Goal: Task Accomplishment & Management: Manage account settings

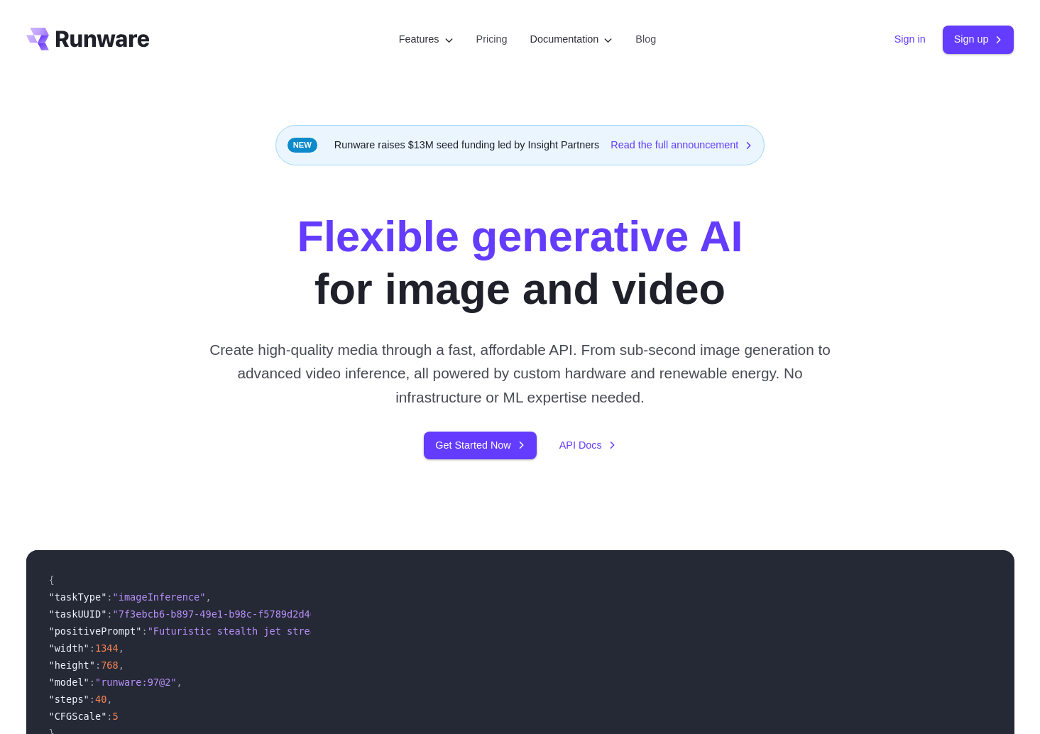
click at [896, 42] on link "Sign in" at bounding box center [910, 39] width 31 height 16
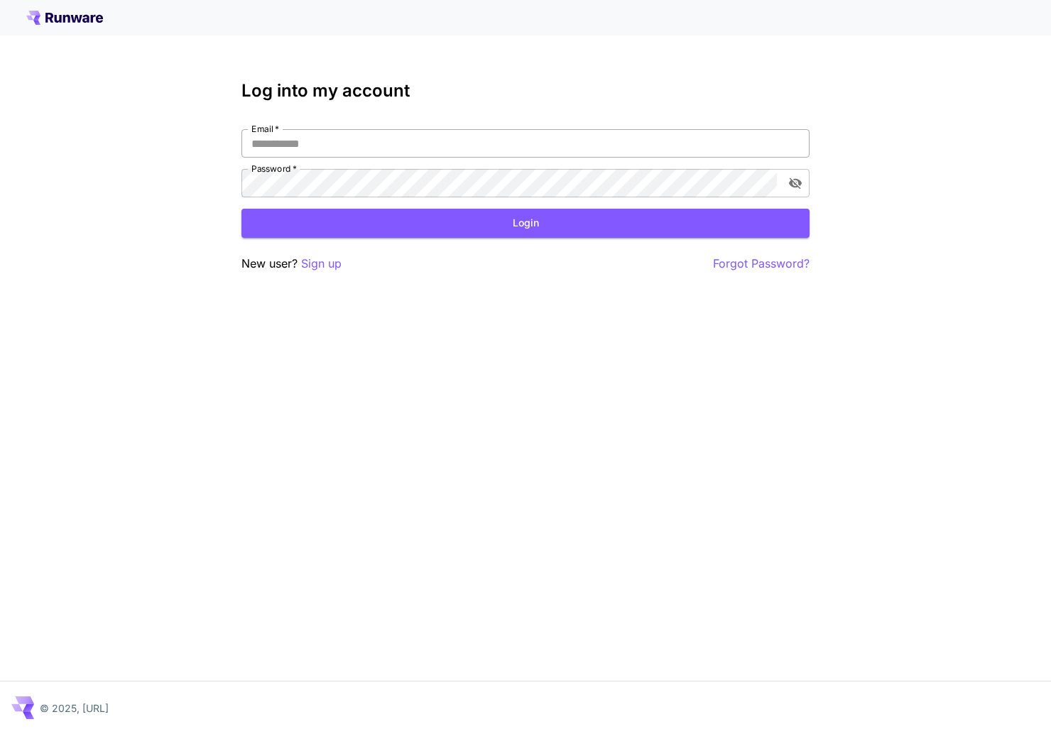
click at [290, 148] on input "Email   *" at bounding box center [525, 143] width 568 height 28
type input "**********"
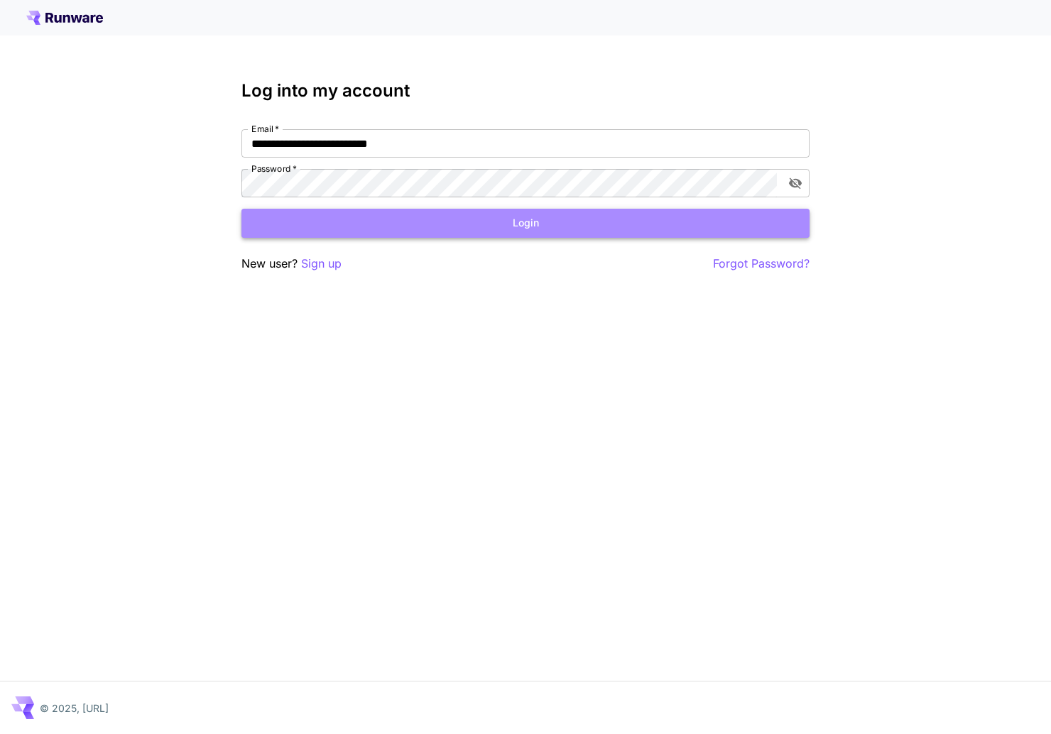
click at [572, 225] on button "Login" at bounding box center [525, 223] width 568 height 29
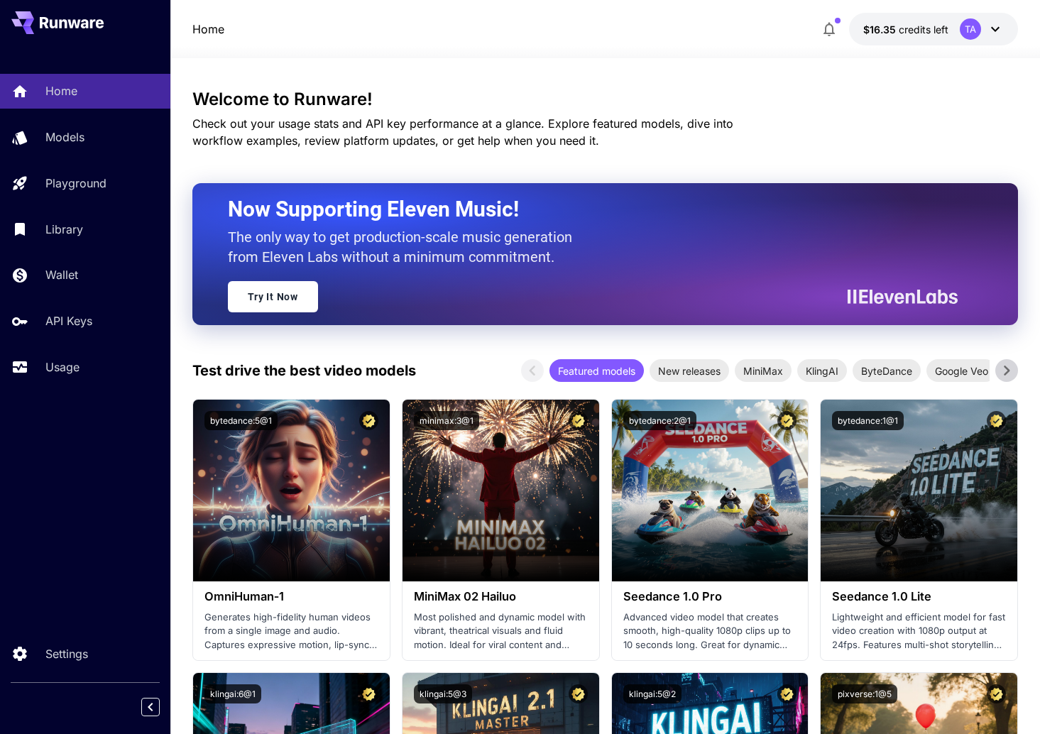
click at [831, 28] on icon "button" at bounding box center [829, 29] width 17 height 17
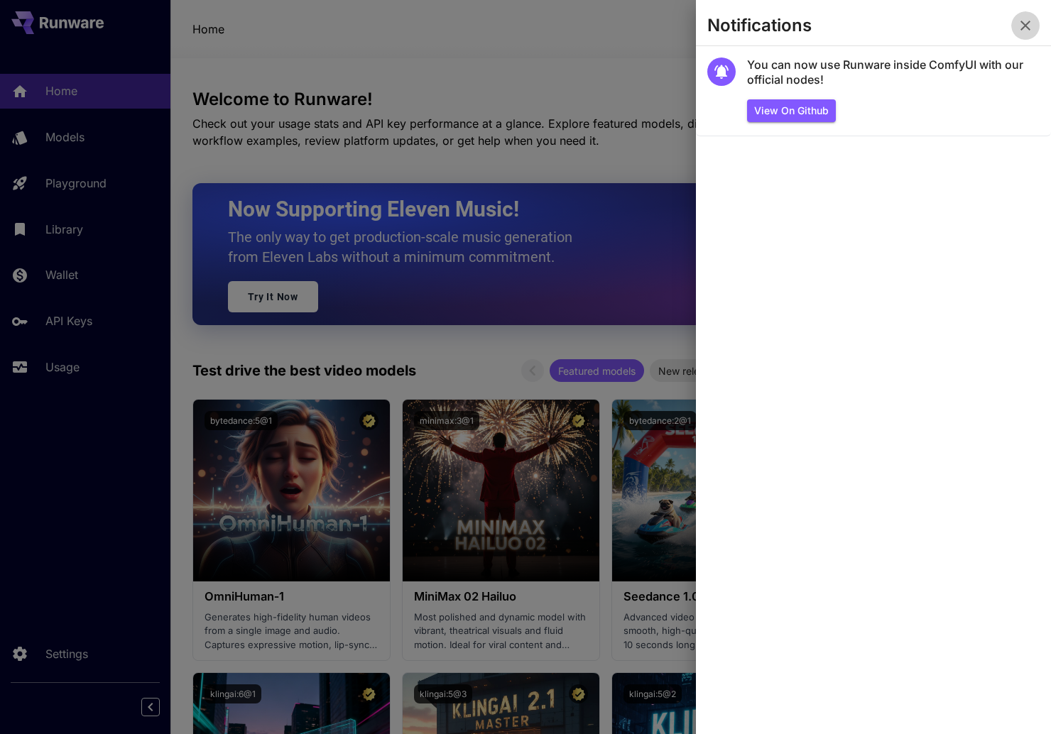
click at [1025, 21] on icon "button" at bounding box center [1025, 25] width 17 height 17
